Goal: Information Seeking & Learning: Learn about a topic

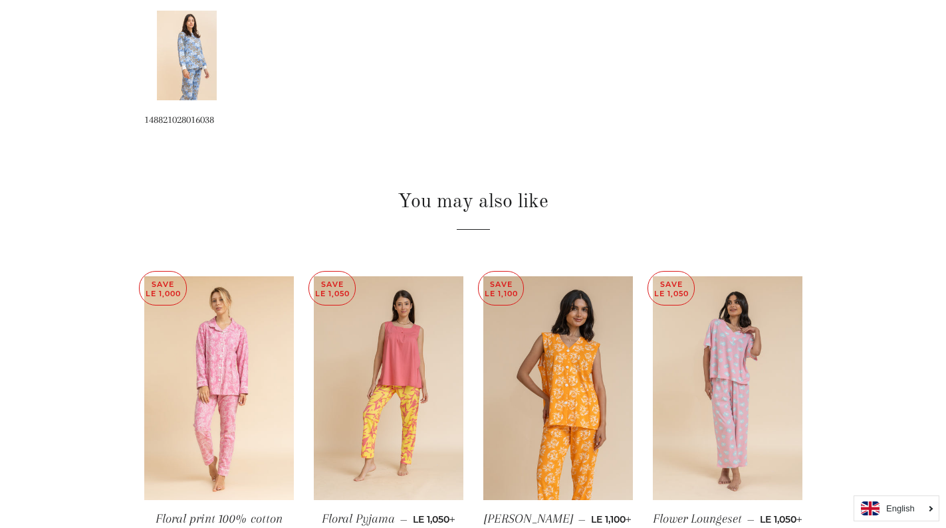
scroll to position [731, 0]
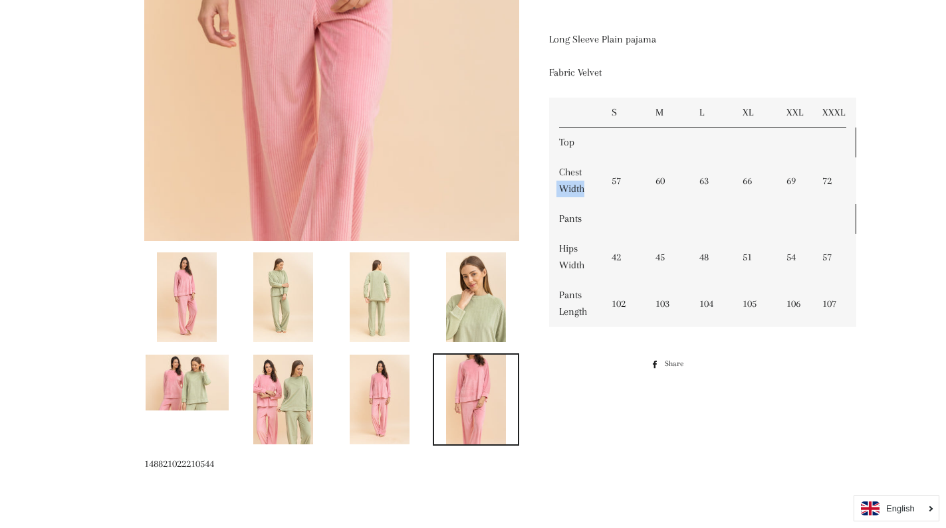
drag, startPoint x: 559, startPoint y: 167, endPoint x: 601, endPoint y: 195, distance: 50.3
click at [602, 195] on tr "Chest Width 57 60 63 66 69 72" at bounding box center [702, 181] width 307 height 47
click at [578, 167] on td "Chest Width" at bounding box center [575, 181] width 53 height 47
drag, startPoint x: 561, startPoint y: 158, endPoint x: 600, endPoint y: 202, distance: 58.4
click at [600, 202] on td "Chest Width" at bounding box center [575, 181] width 53 height 47
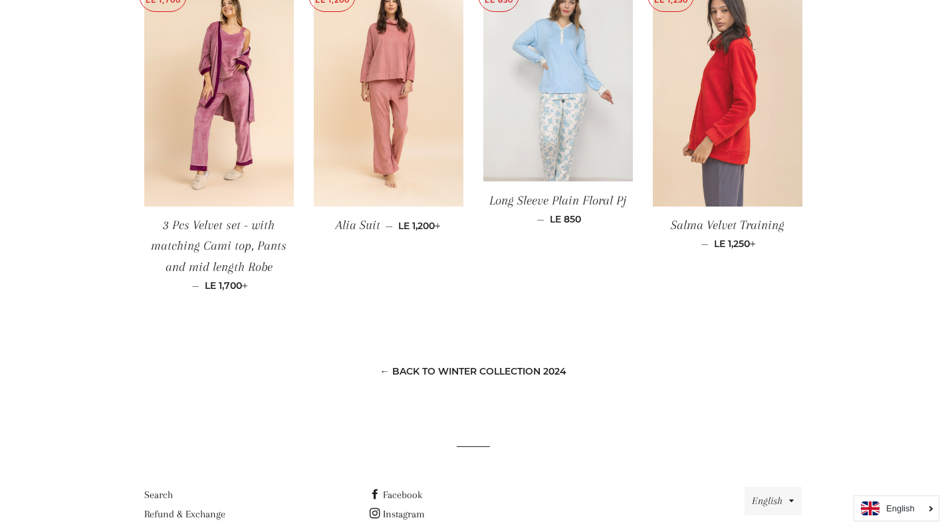
scroll to position [1034, 0]
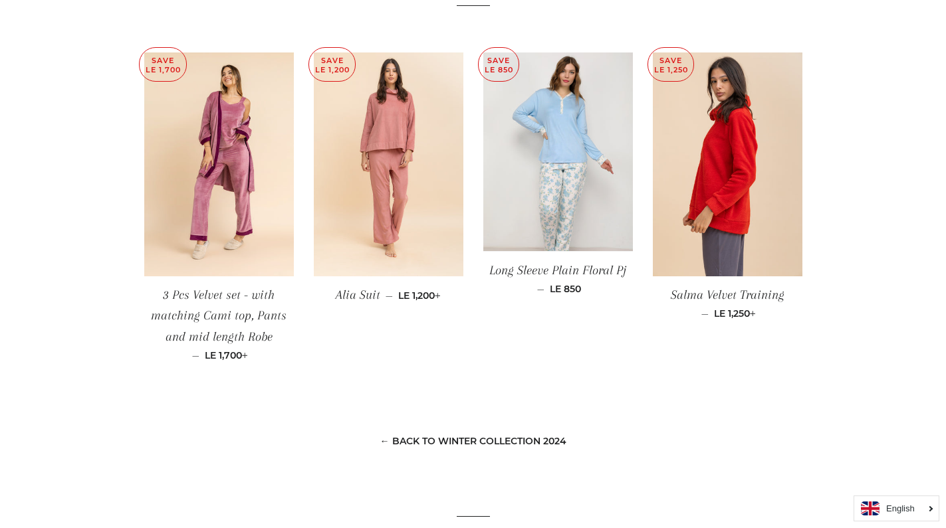
click at [926, 508] on link "English" at bounding box center [896, 509] width 71 height 14
click at [903, 481] on icon "Arabic" at bounding box center [898, 483] width 25 height 9
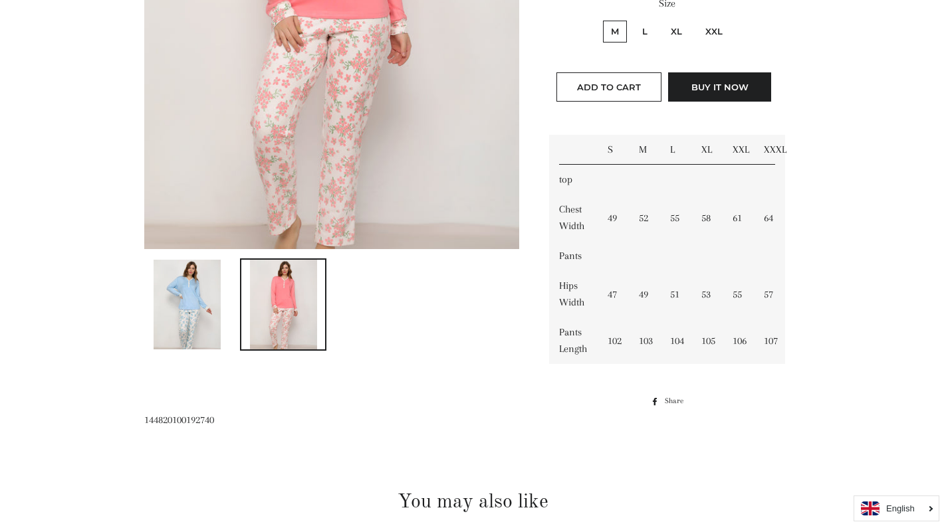
scroll to position [399, 0]
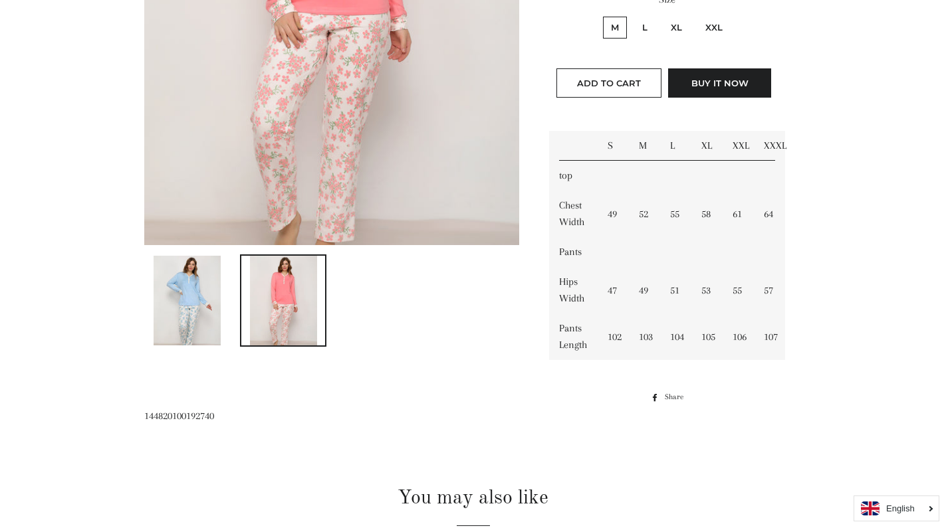
click at [926, 507] on link "English" at bounding box center [896, 509] width 71 height 14
click at [899, 484] on icon "Arabic" at bounding box center [898, 483] width 25 height 9
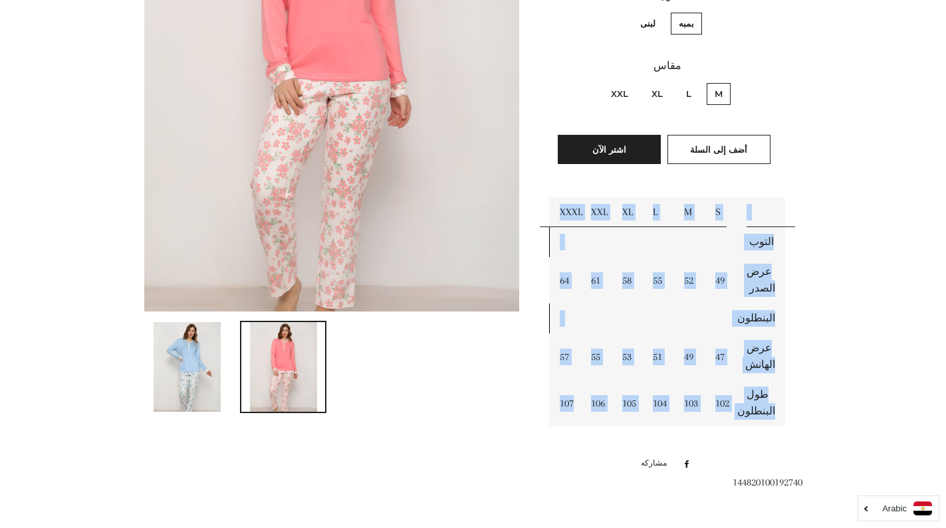
drag, startPoint x: 795, startPoint y: 148, endPoint x: 651, endPoint y: 419, distance: 306.8
click at [651, 419] on div "بيجاما حريمى مطبوعه الورد السعر العادي LE 1,700.00 السعر بعد الخصم LE 850.00 سع…" at bounding box center [660, 143] width 282 height 664
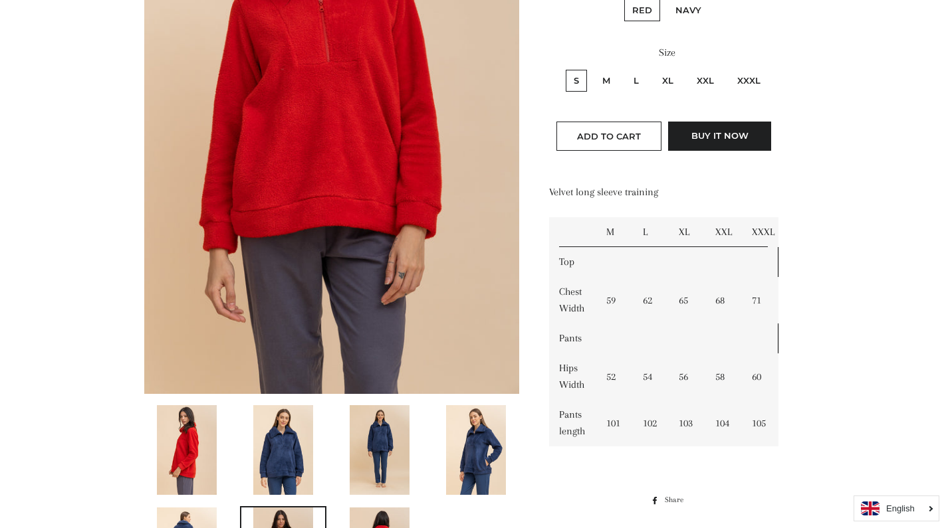
scroll to position [332, 0]
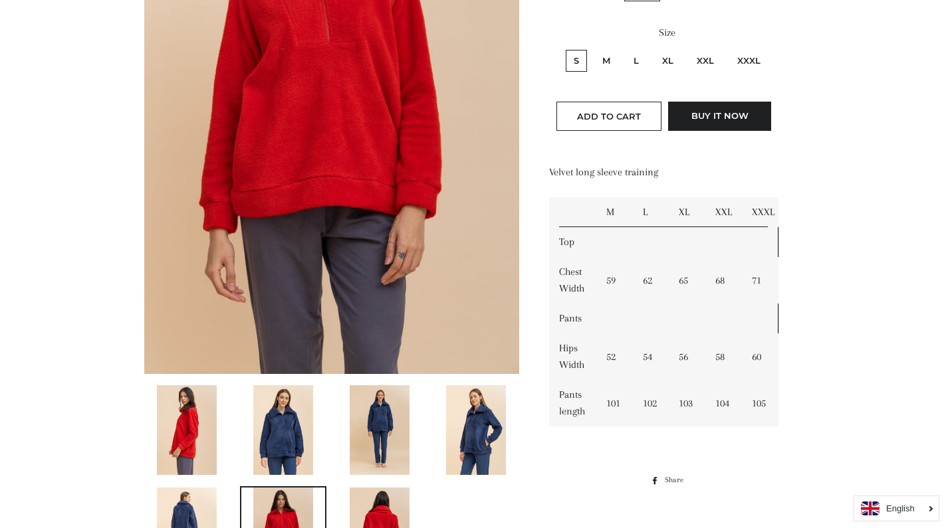
click at [931, 511] on link "English" at bounding box center [896, 509] width 71 height 14
click at [895, 480] on icon "Arabic" at bounding box center [898, 483] width 25 height 9
